Goal: Navigation & Orientation: Find specific page/section

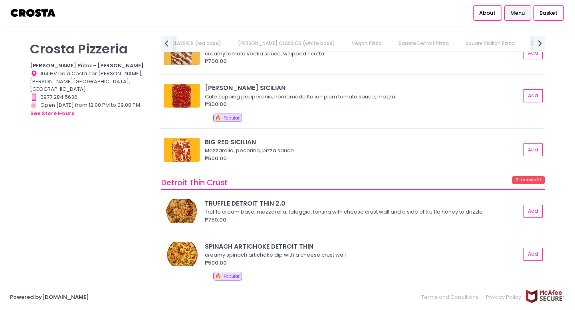
scroll to position [0, 356]
